Goal: Complete application form: Complete application form

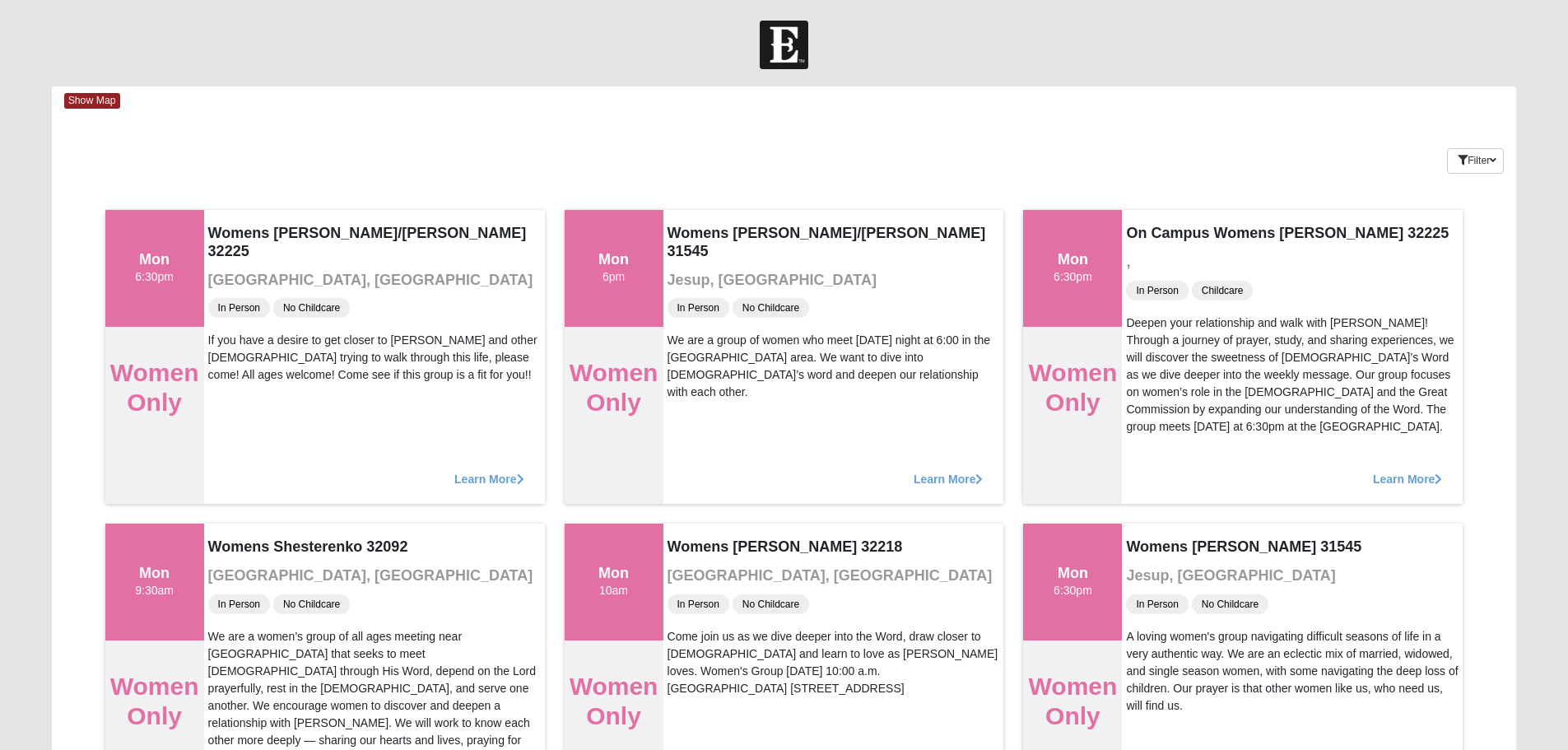
scroll to position [2019, 0]
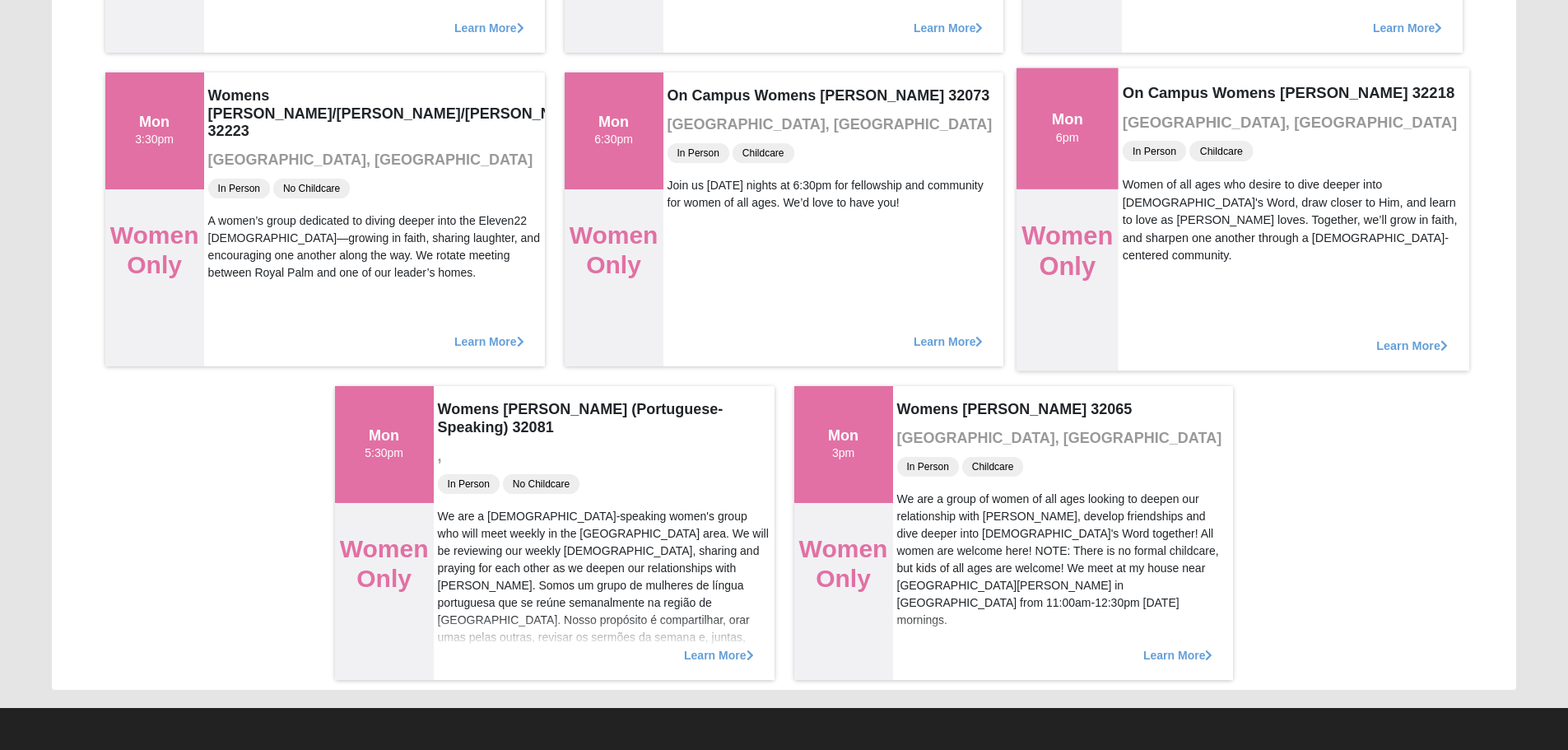
click at [1411, 337] on span "Learn More" at bounding box center [1413, 337] width 72 height 0
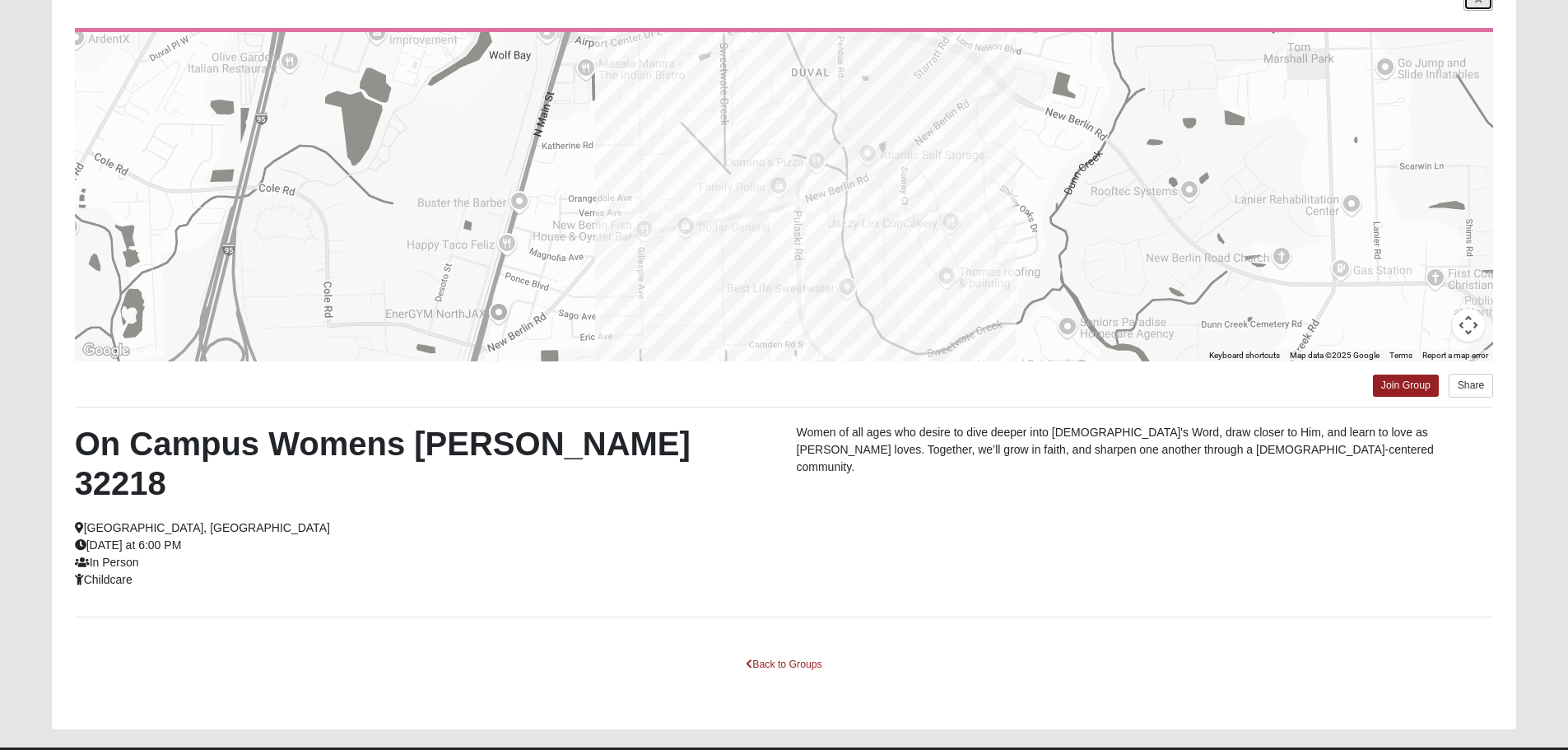
click at [1475, 2] on icon at bounding box center [1479, 0] width 7 height 10
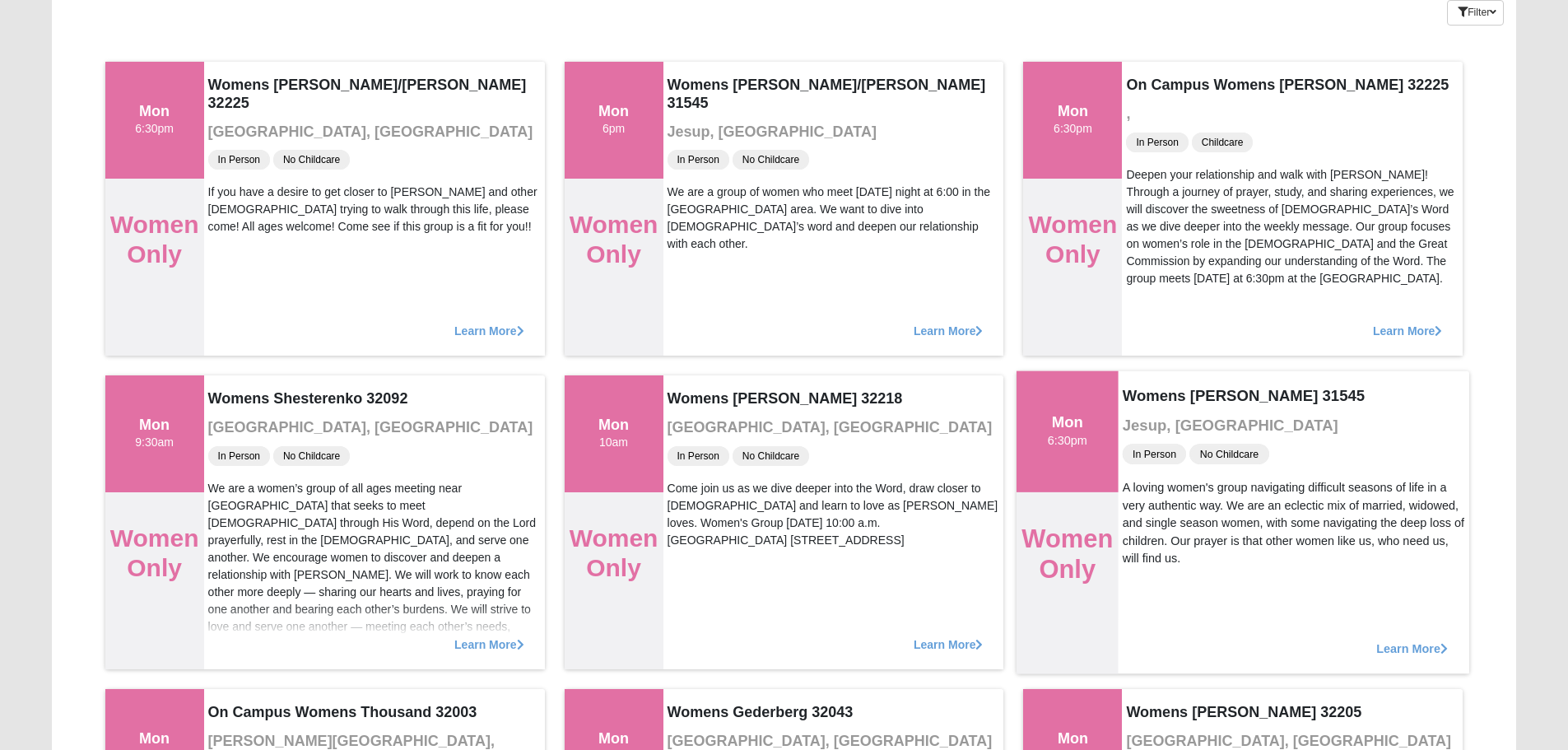
scroll to position [0, 0]
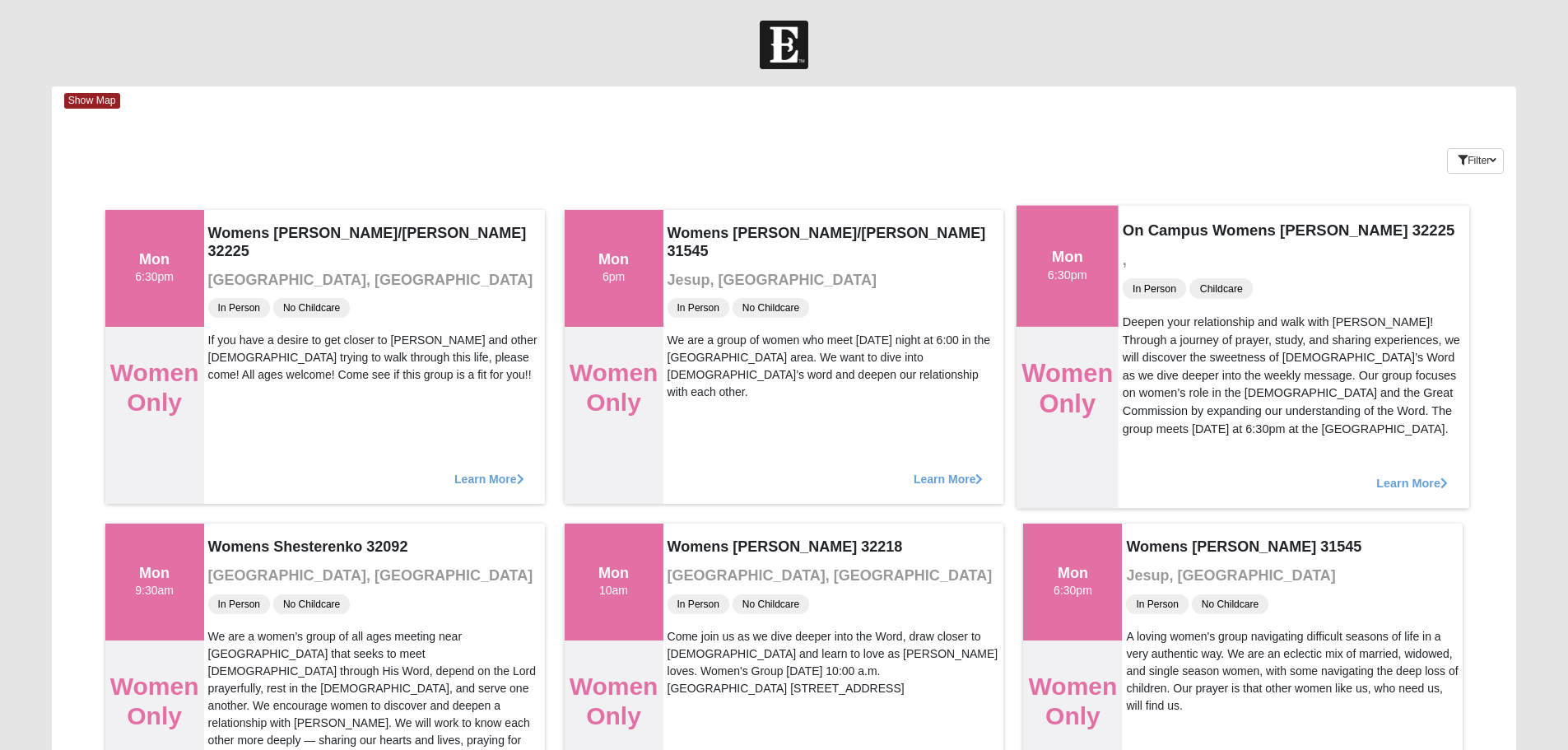
click at [1295, 343] on div "Deepen your relationship and walk with [PERSON_NAME]! Through a journey of pray…" at bounding box center [1294, 375] width 343 height 125
click at [1392, 474] on span "Learn More" at bounding box center [1413, 474] width 72 height 0
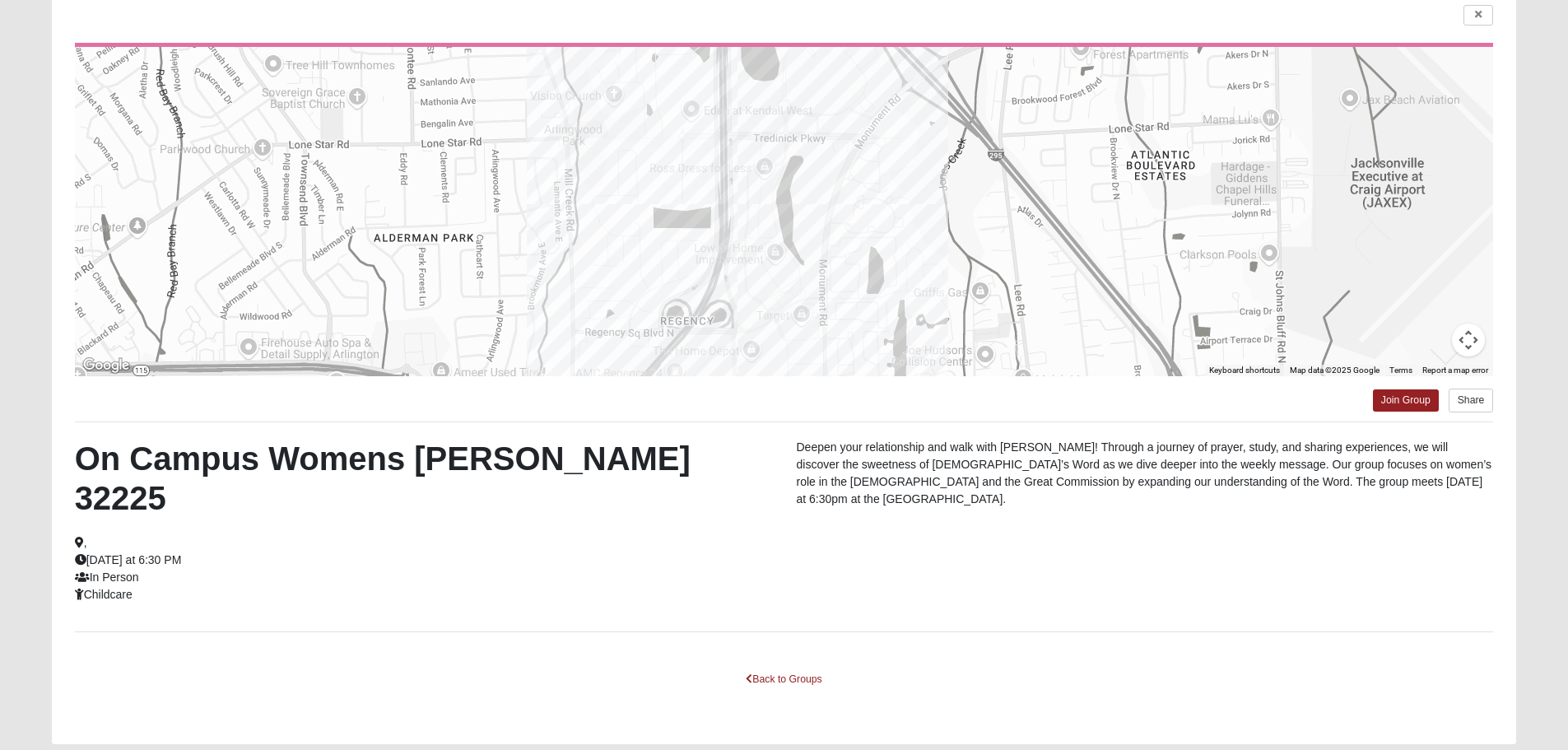
scroll to position [148, 0]
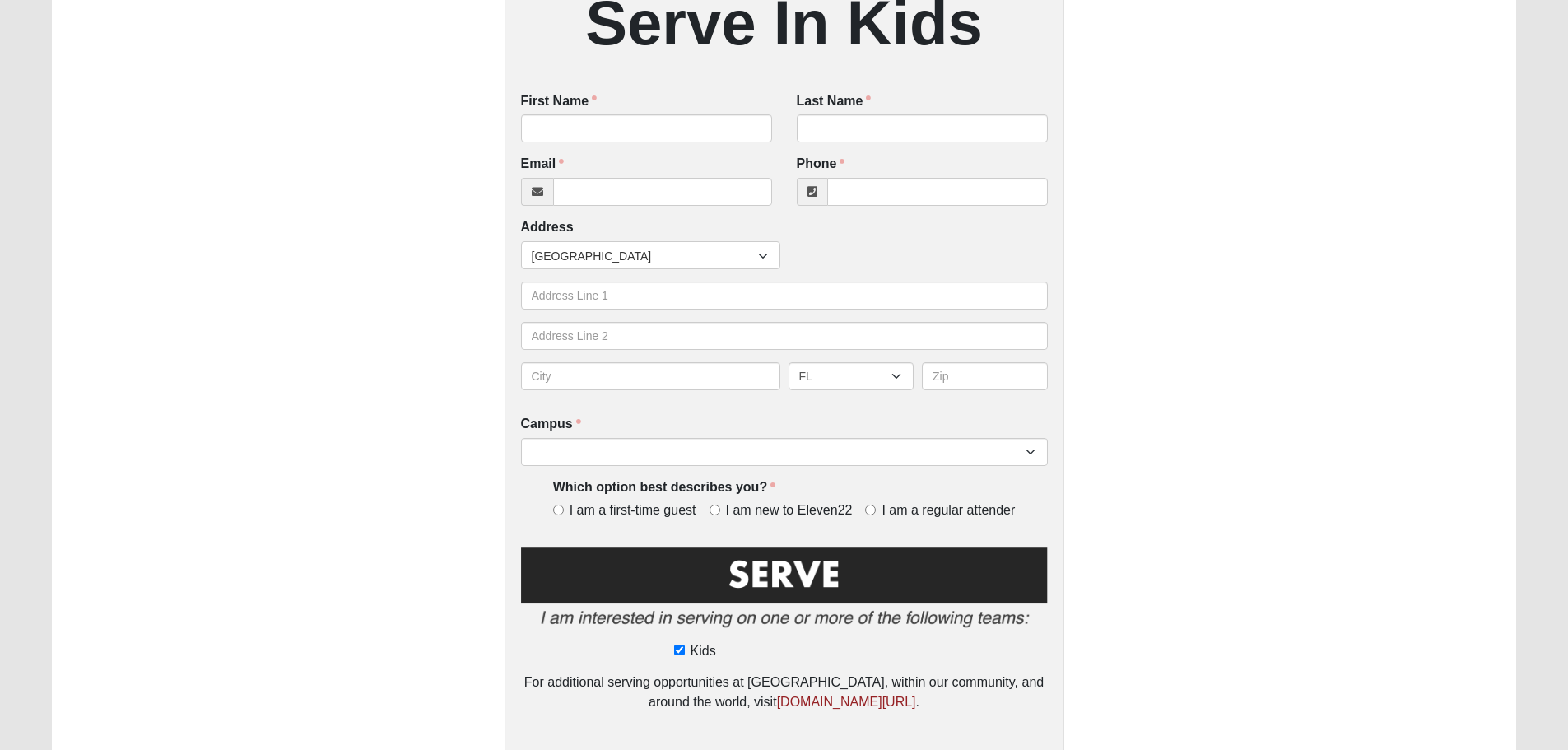
scroll to position [290, 0]
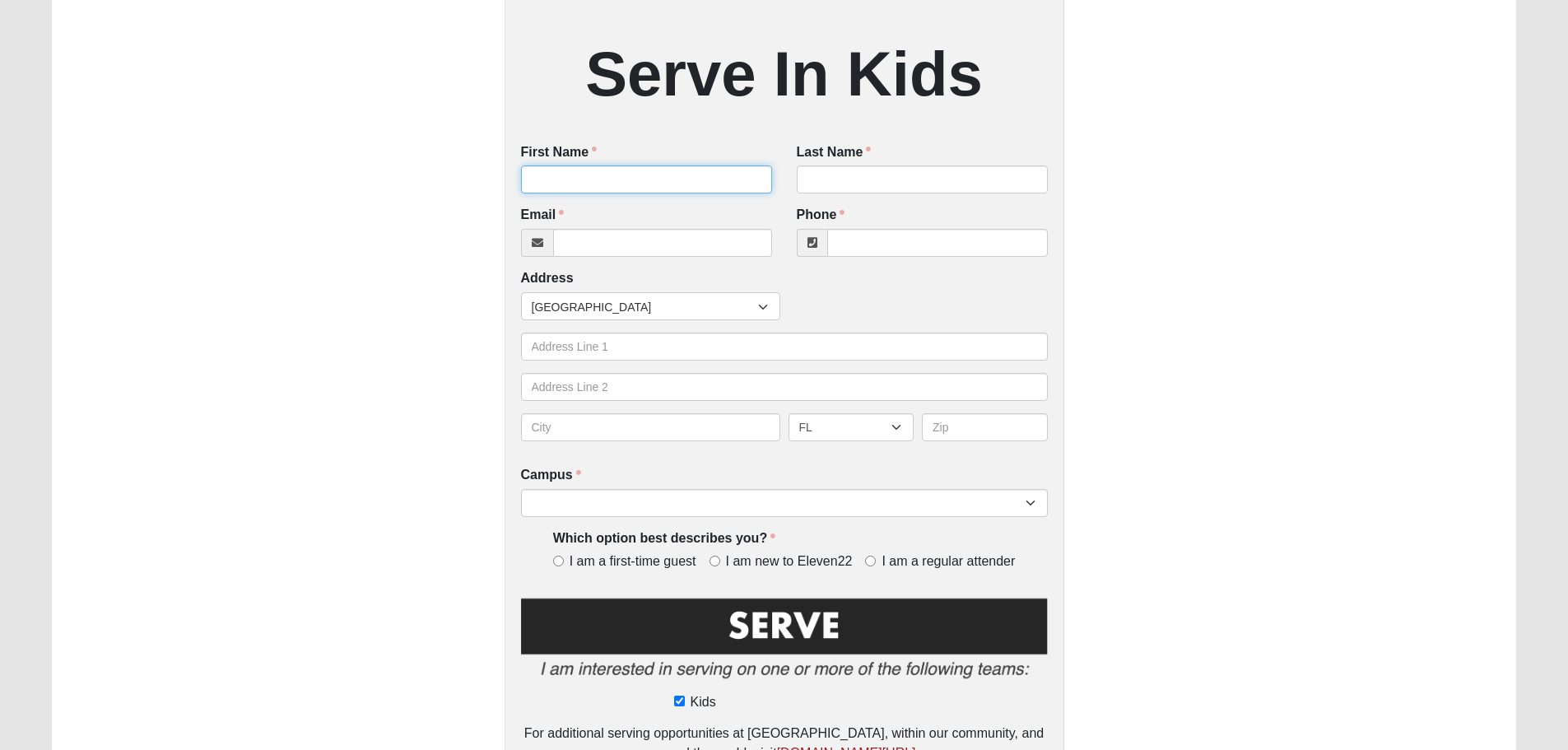
click at [584, 181] on input "First Name" at bounding box center [646, 179] width 251 height 28
type input "[PERSON_NAME]"
type input "9047425166"
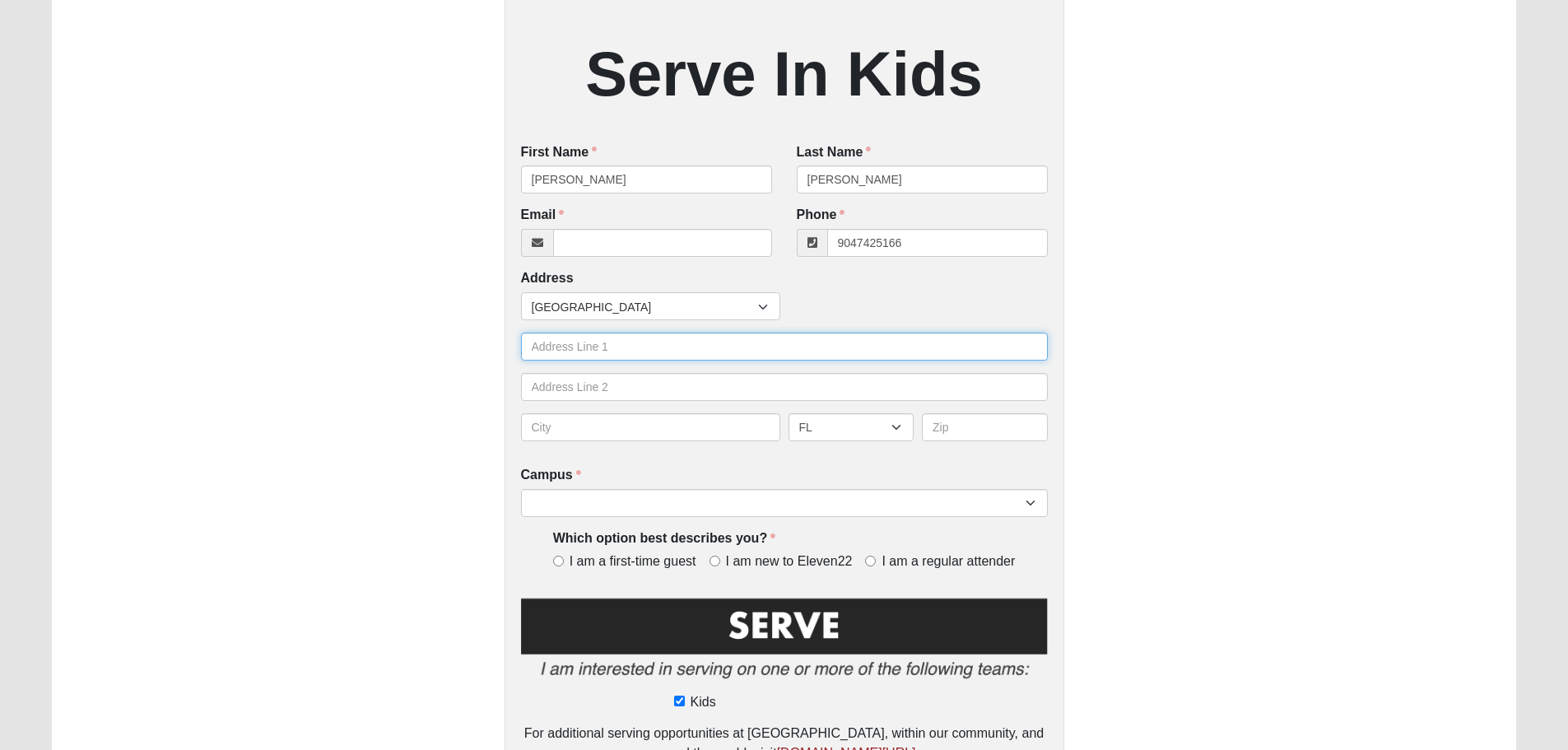
type input "7806 Bagley Hollow Ct"
type input "Jacksonville"
type input "32216"
type input "(904) 742-5166"
click at [621, 242] on input "Email" at bounding box center [663, 242] width 219 height 28
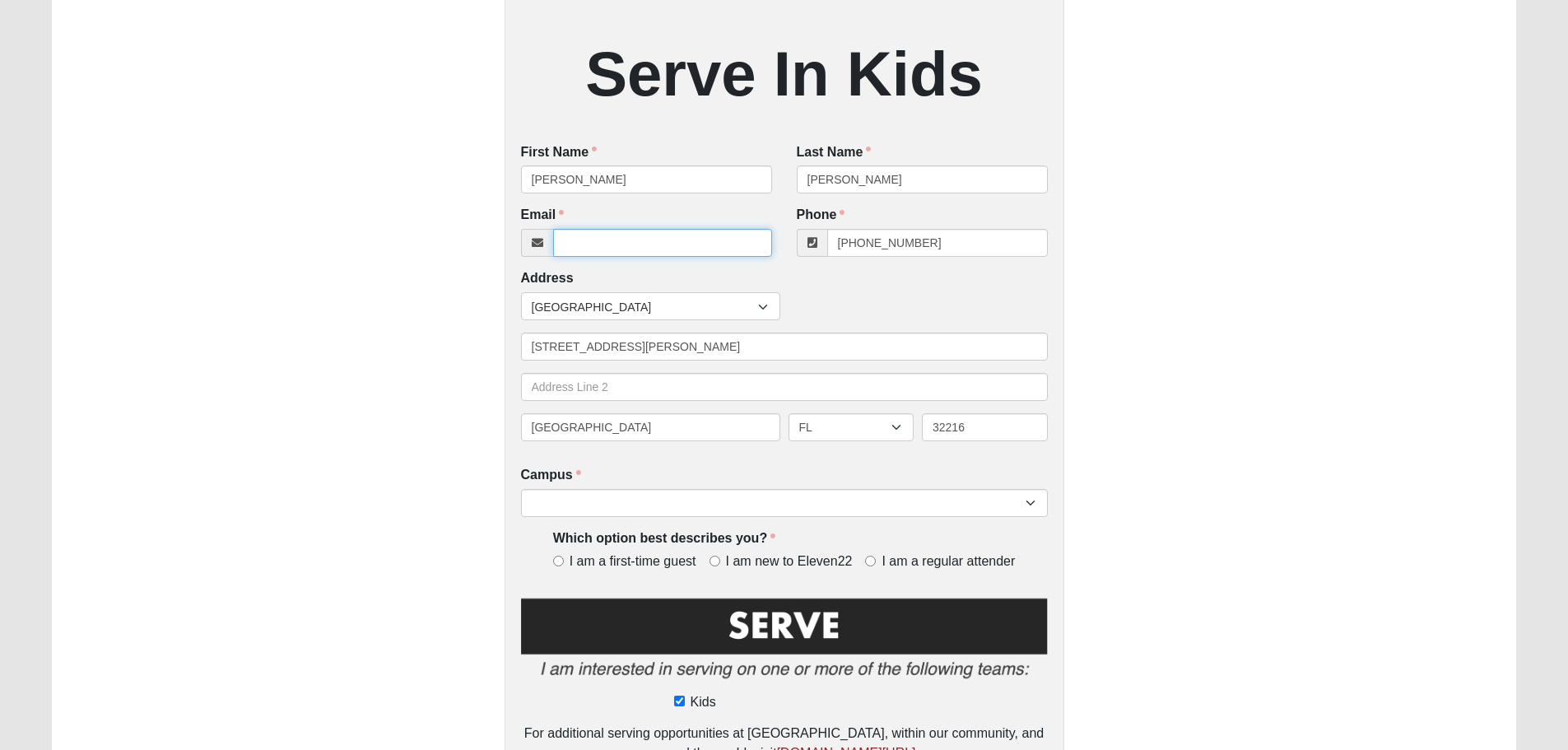
click at [617, 242] on input "Email" at bounding box center [663, 242] width 219 height 28
type input "segerc@bellsouth.net"
